Goal: Information Seeking & Learning: Learn about a topic

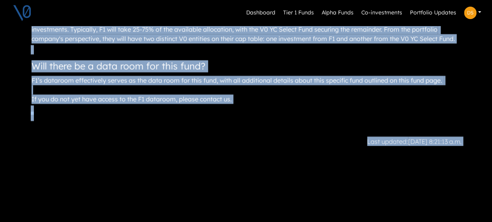
scroll to position [992, 0]
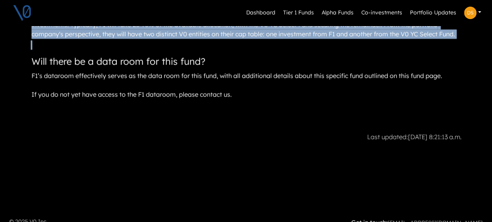
drag, startPoint x: 37, startPoint y: 107, endPoint x: 468, endPoint y: 37, distance: 437.3
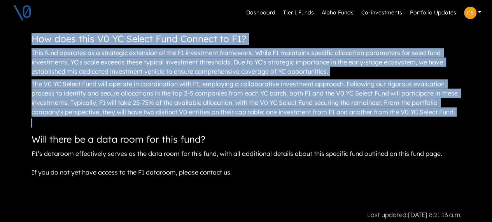
copy article "L3 I Dolorsitam Consec Adip Eli Seddoeiusmo T Incididunt (UT) laboreet dolorema…"
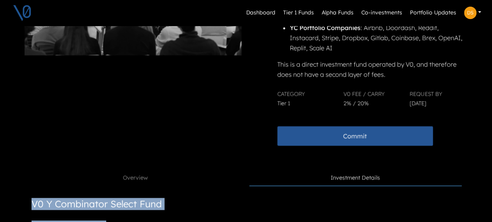
scroll to position [292, 0]
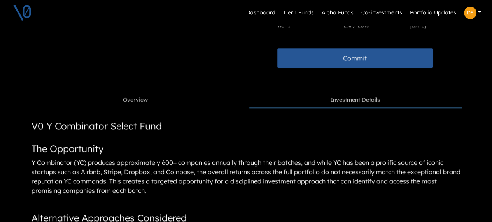
click at [162, 97] on link "Overview" at bounding box center [137, 100] width 212 height 15
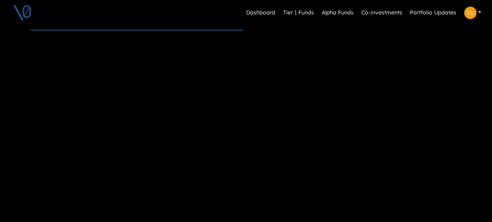
scroll to position [331, 0]
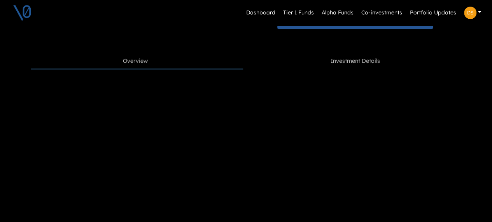
click at [326, 63] on link "Investment Details" at bounding box center [355, 61] width 212 height 15
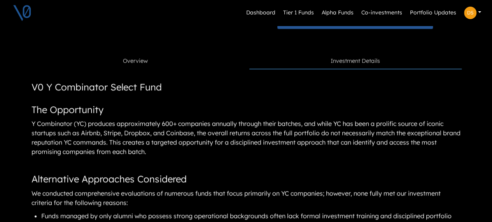
click at [186, 64] on link "Overview" at bounding box center [137, 61] width 212 height 15
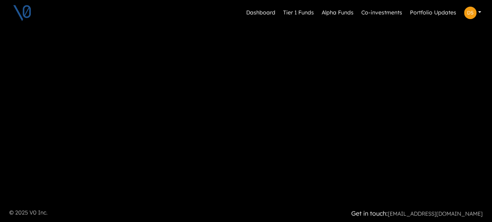
scroll to position [458, 0]
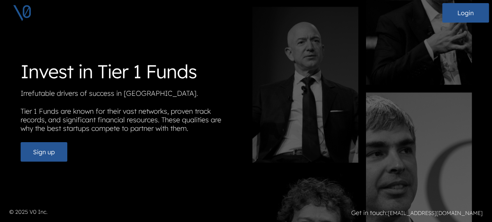
scroll to position [6, 0]
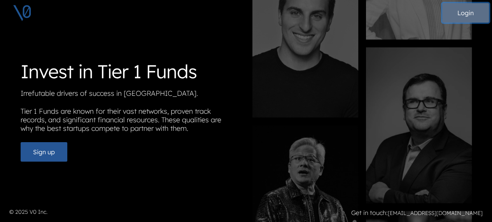
click at [456, 15] on button "Login" at bounding box center [465, 12] width 47 height 19
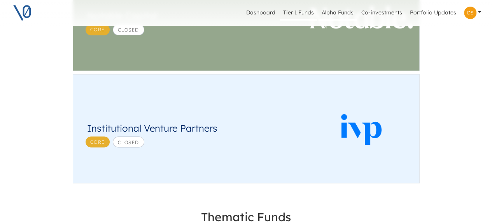
scroll to position [632, 0]
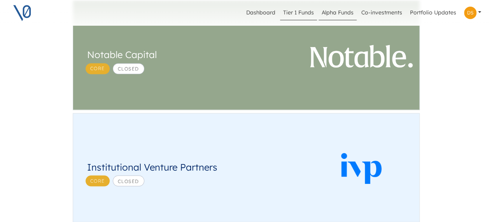
click at [298, 14] on link "Tier 1 Funds" at bounding box center [298, 12] width 37 height 15
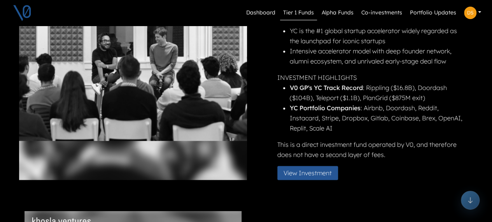
scroll to position [194, 0]
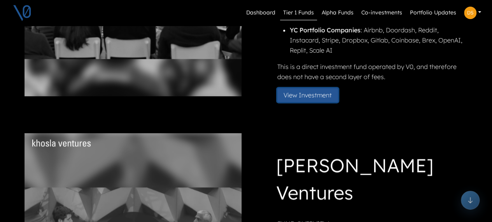
click at [297, 96] on button "View Investment" at bounding box center [307, 95] width 61 height 14
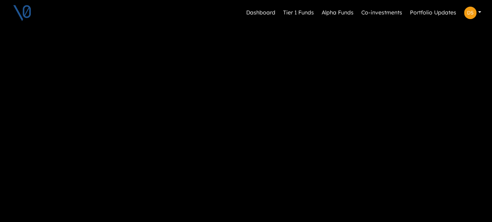
scroll to position [730, 0]
